Goal: Task Accomplishment & Management: Manage account settings

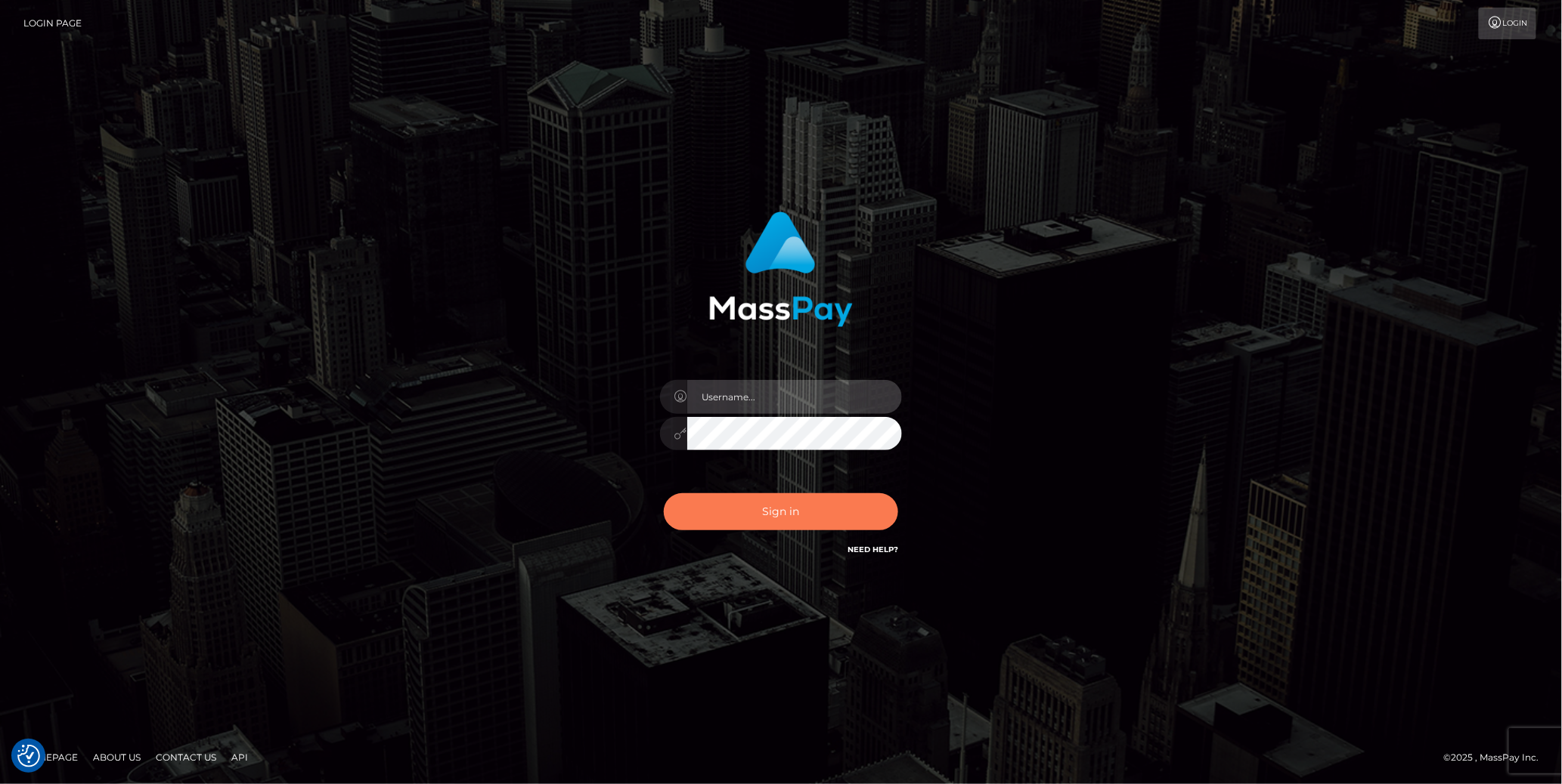
type input "cheli"
click at [826, 517] on button "Sign in" at bounding box center [781, 512] width 235 height 37
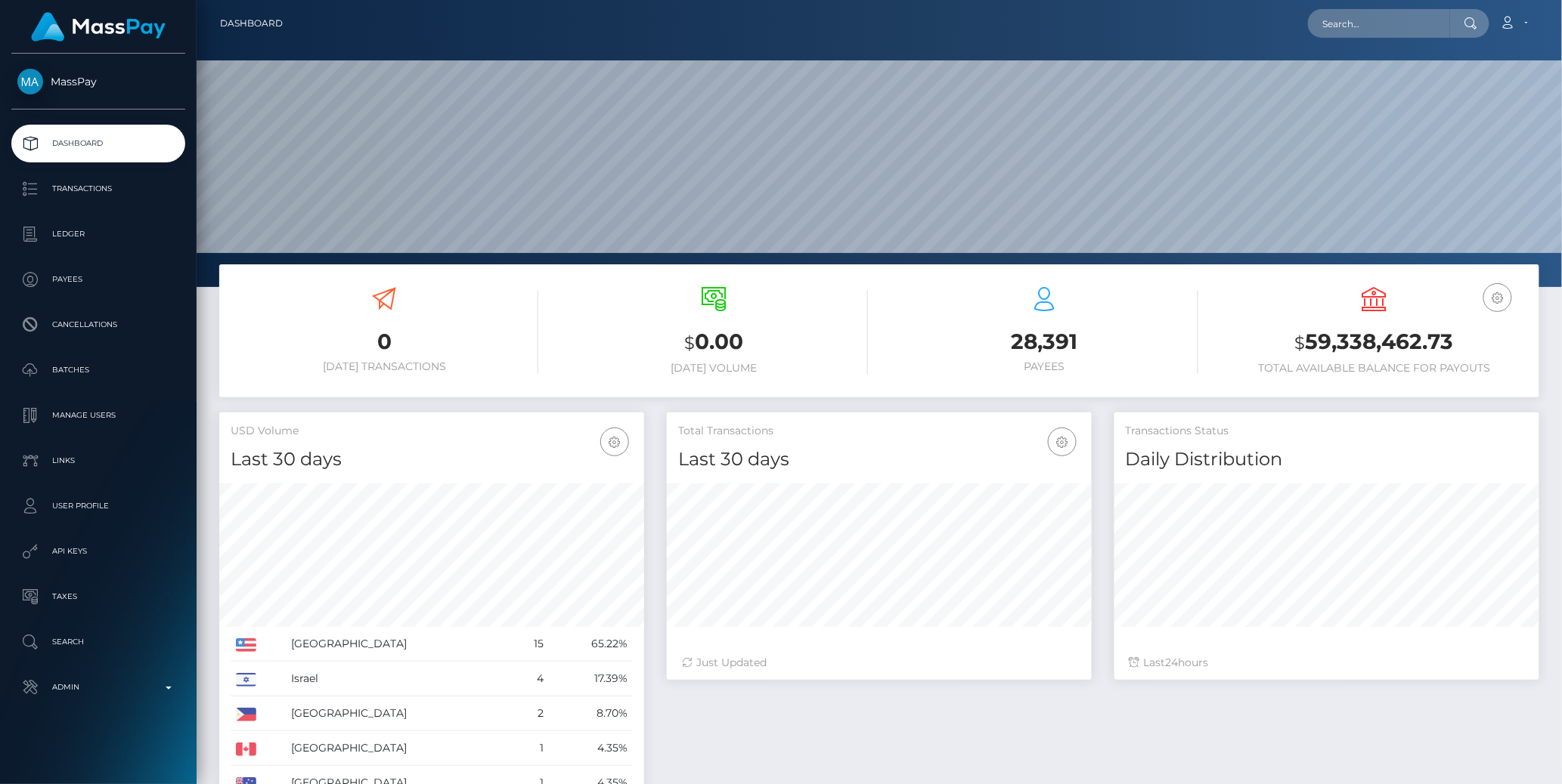
scroll to position [267, 425]
